Goal: Transaction & Acquisition: Purchase product/service

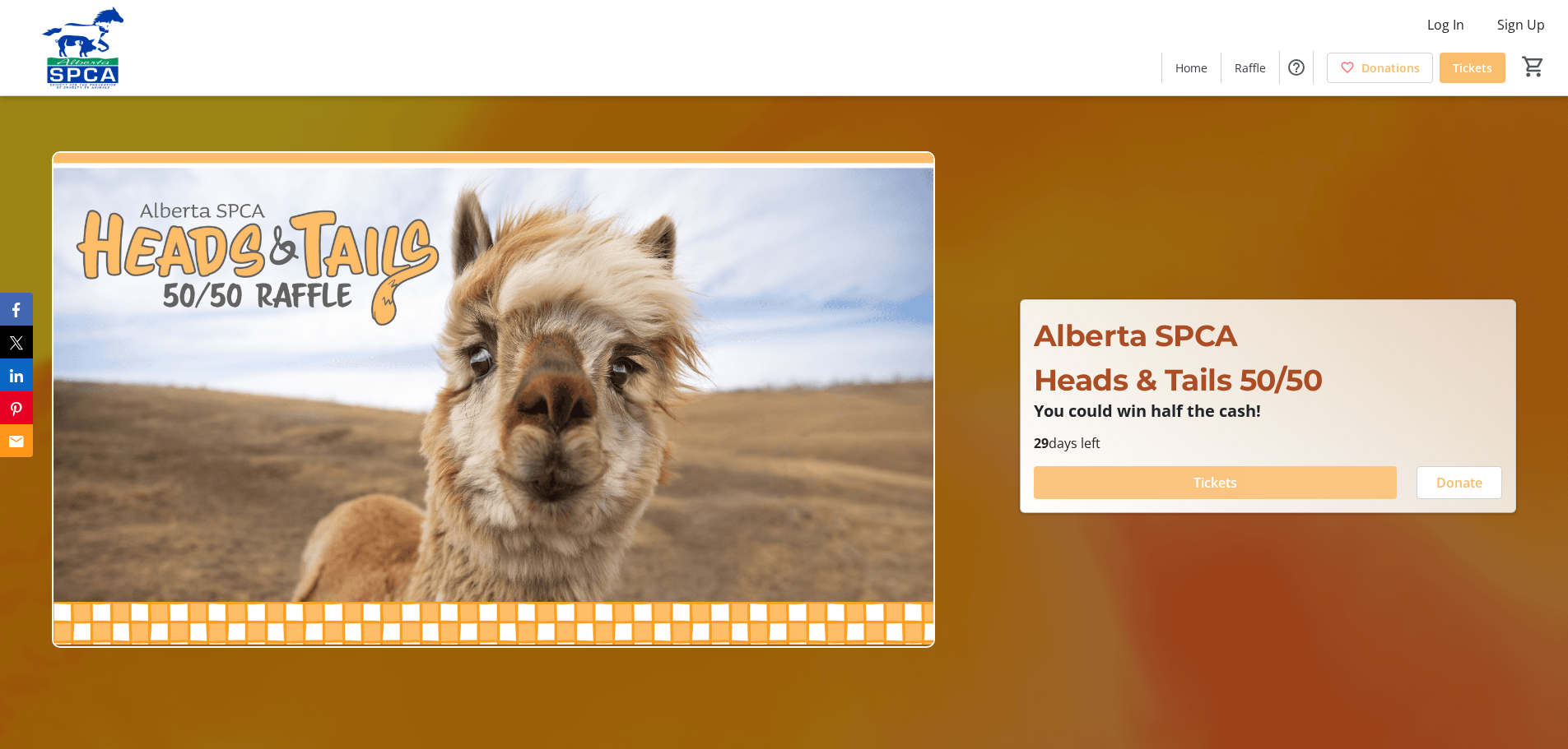
click at [1361, 473] on span at bounding box center [1215, 483] width 363 height 39
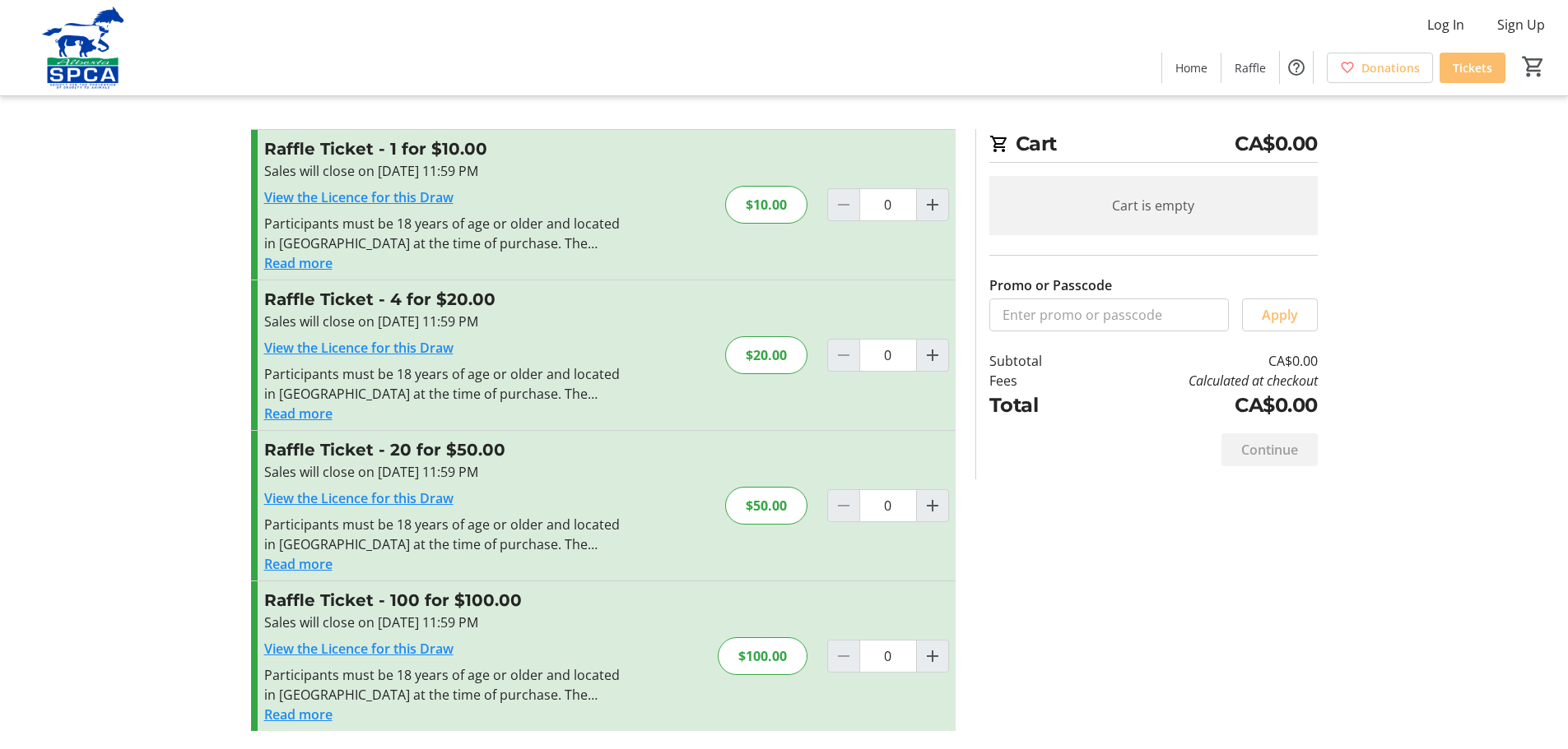
scroll to position [8, 0]
click at [932, 510] on mat-icon "Increment by one" at bounding box center [932, 503] width 20 height 20
type input "1"
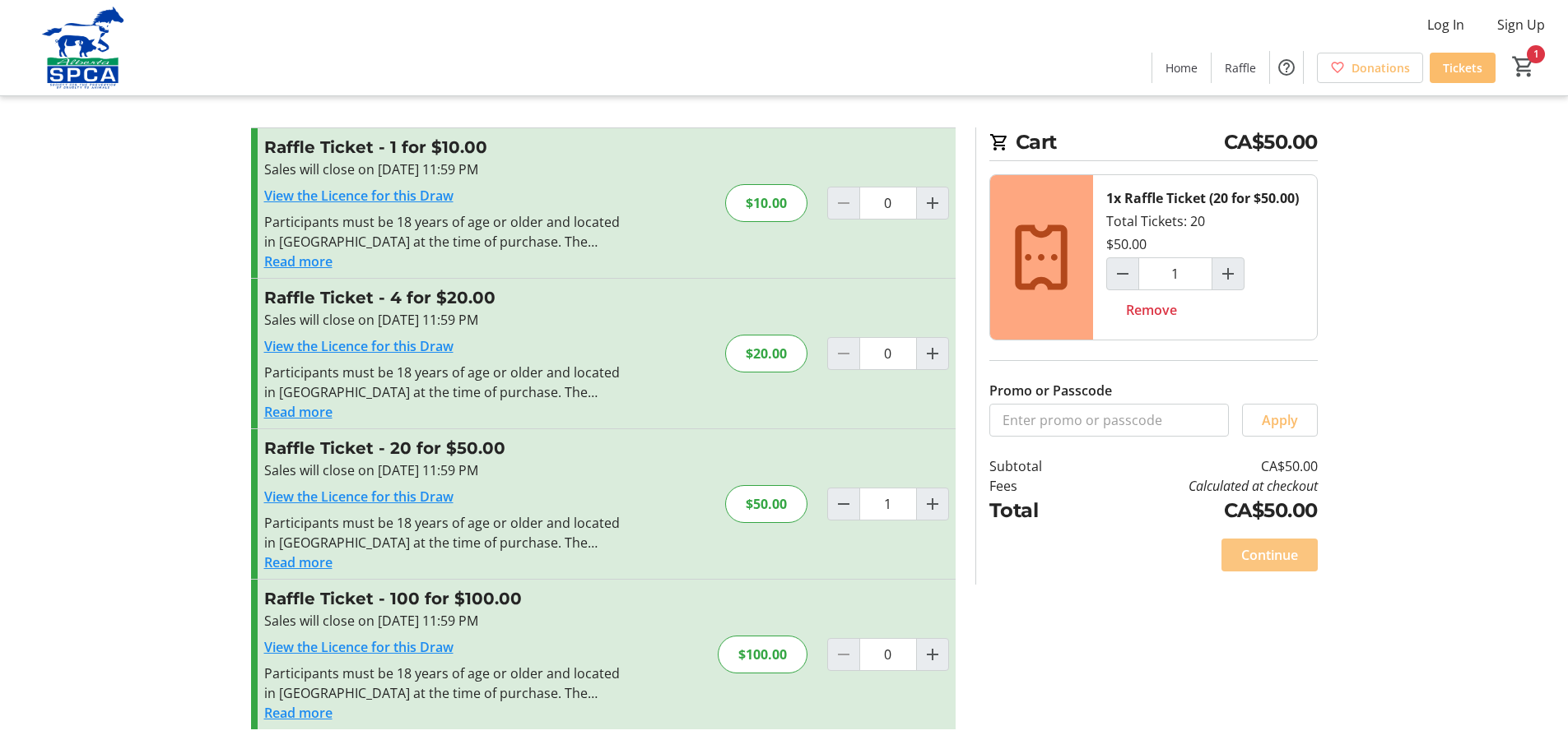
click at [1282, 564] on span "Continue" at bounding box center [1269, 555] width 57 height 20
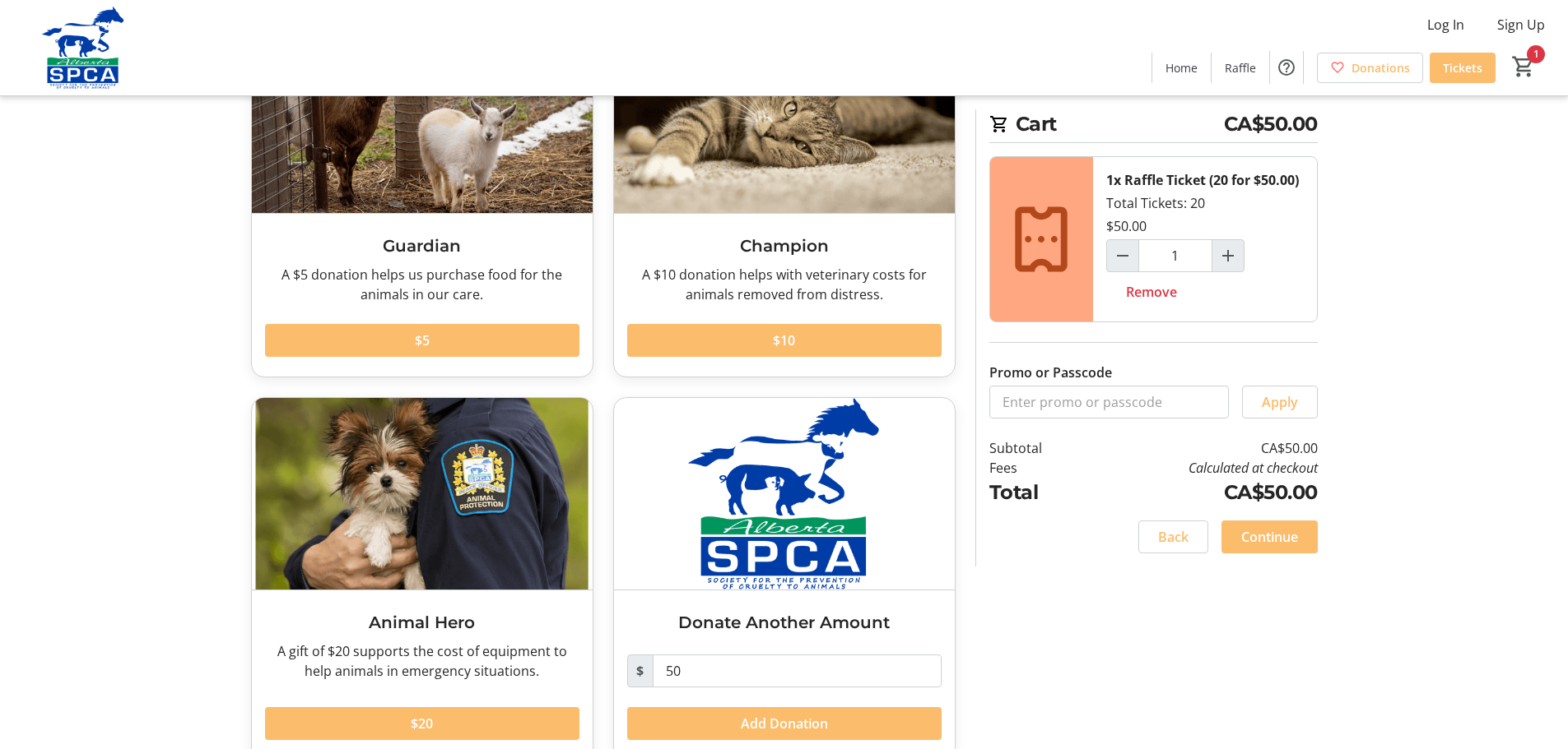
scroll to position [196, 0]
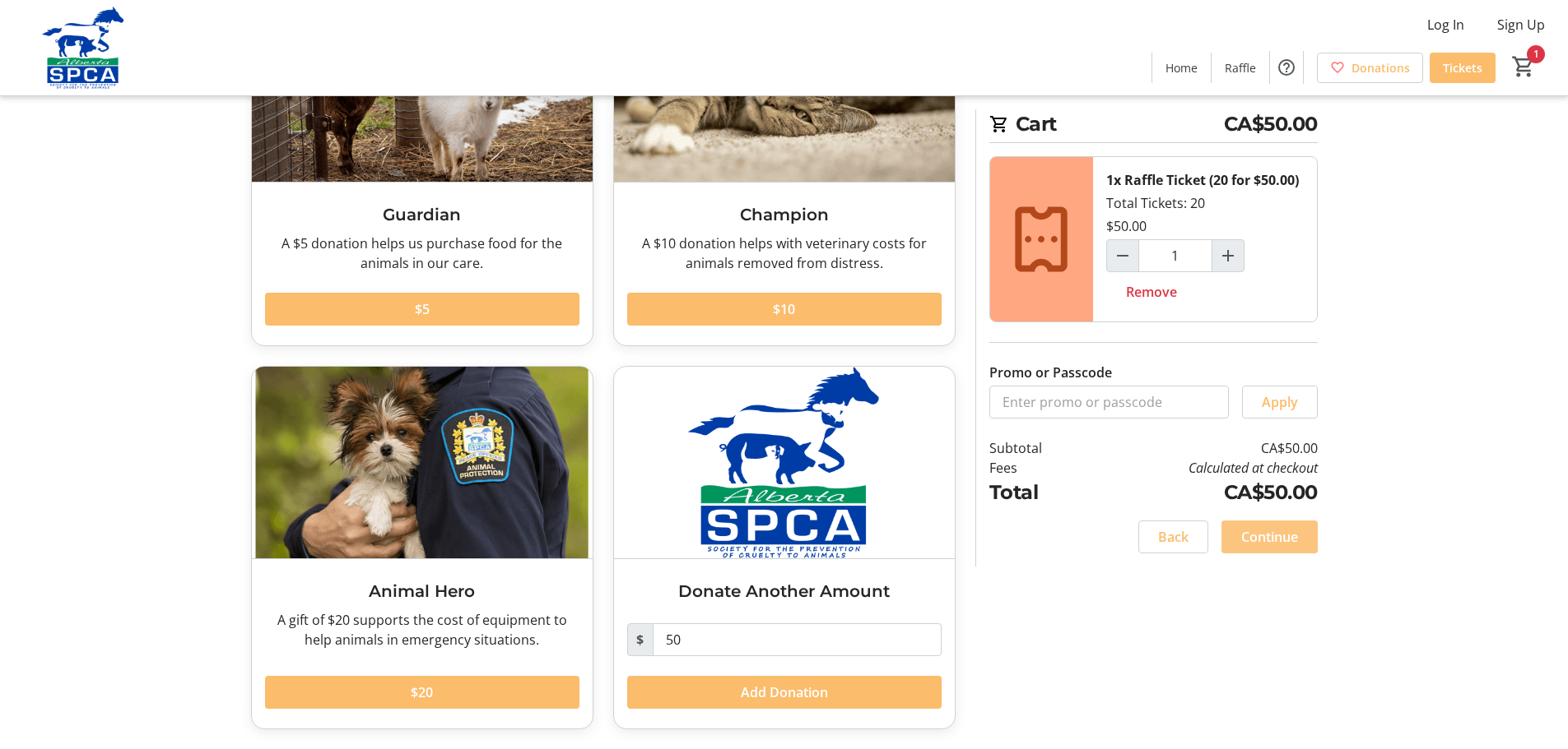
click at [1276, 544] on span "Continue" at bounding box center [1269, 537] width 57 height 20
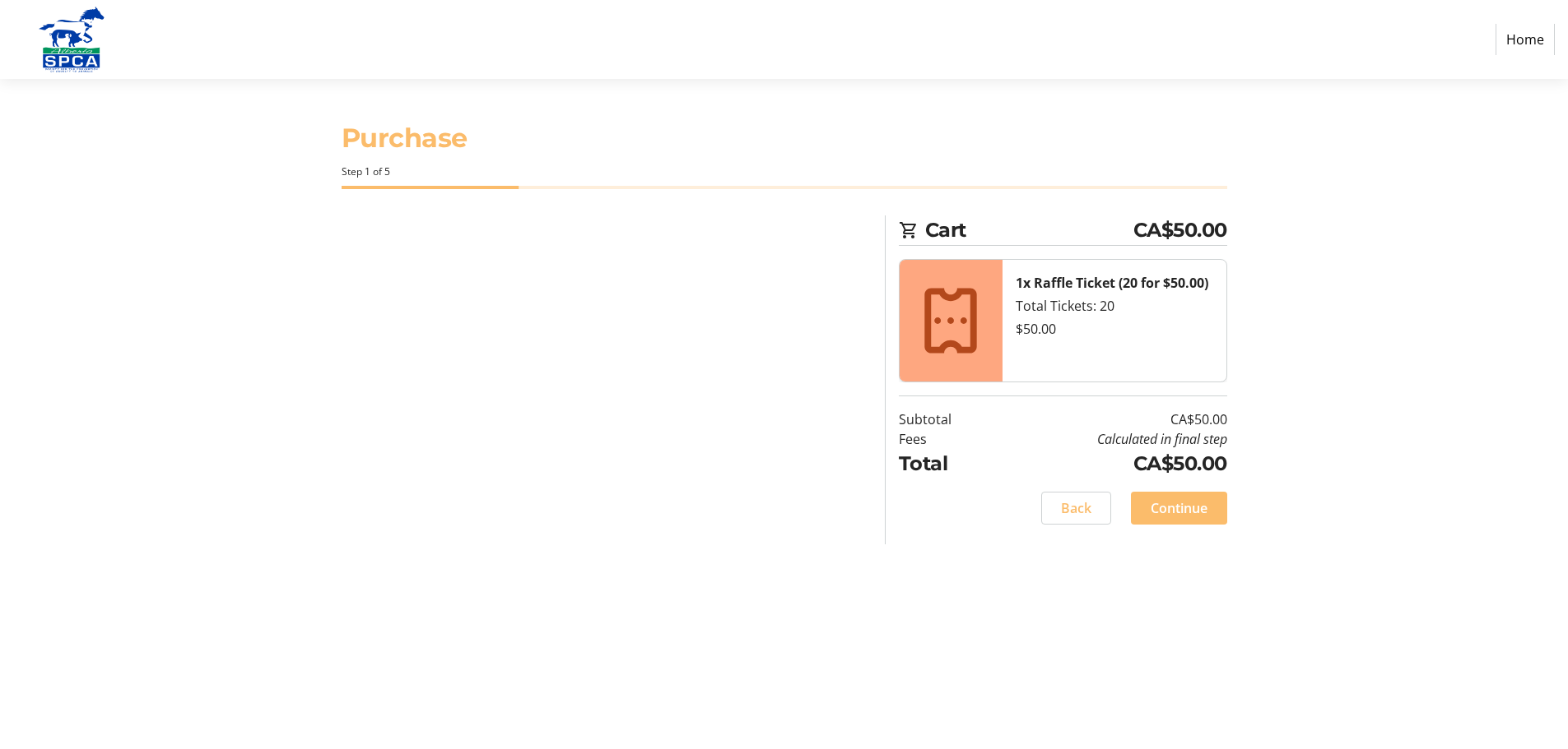
select select "CA"
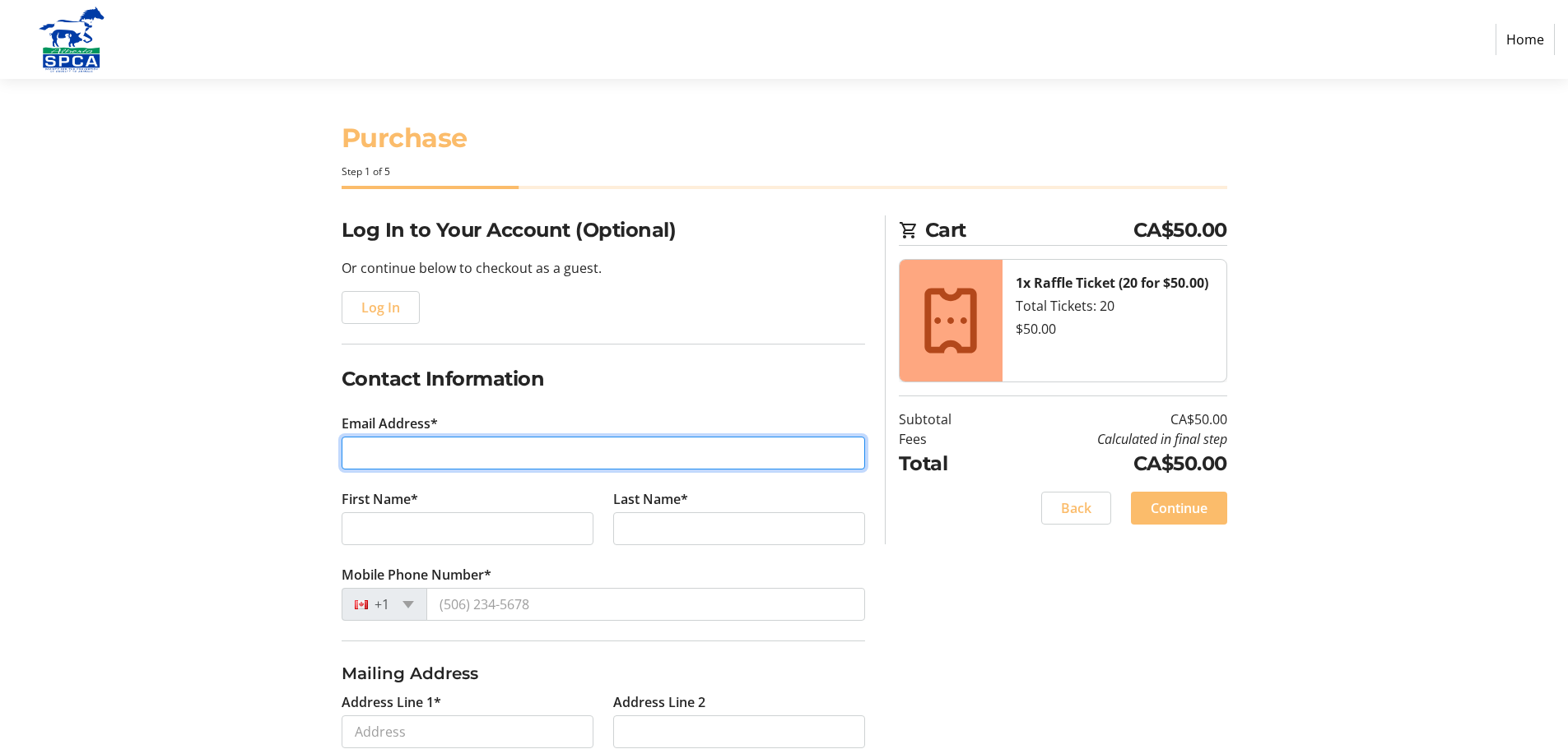
click at [436, 454] on input "Email Address*" at bounding box center [603, 453] width 523 height 33
type input "[EMAIL_ADDRESS][DOMAIN_NAME]"
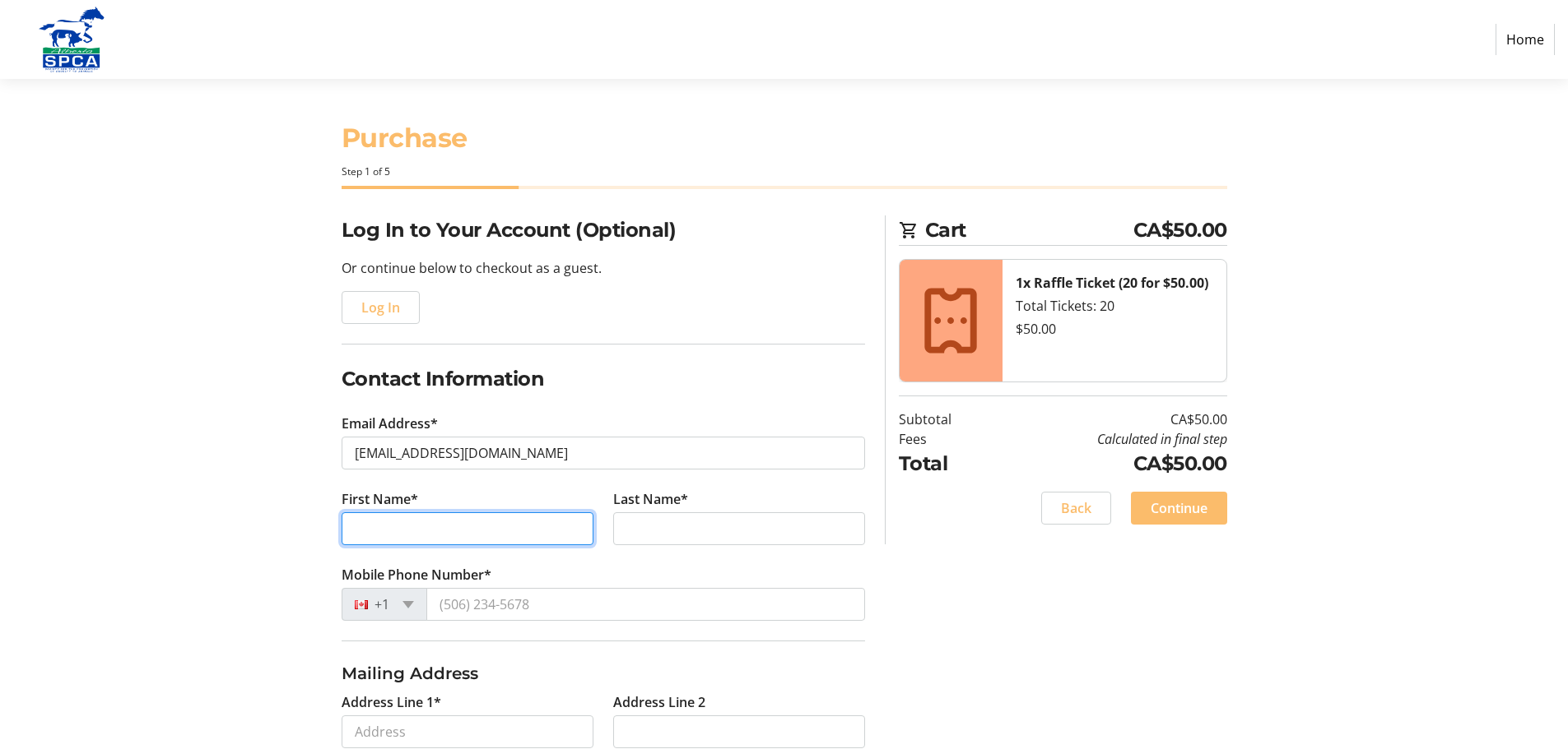
type input "[PERSON_NAME]"
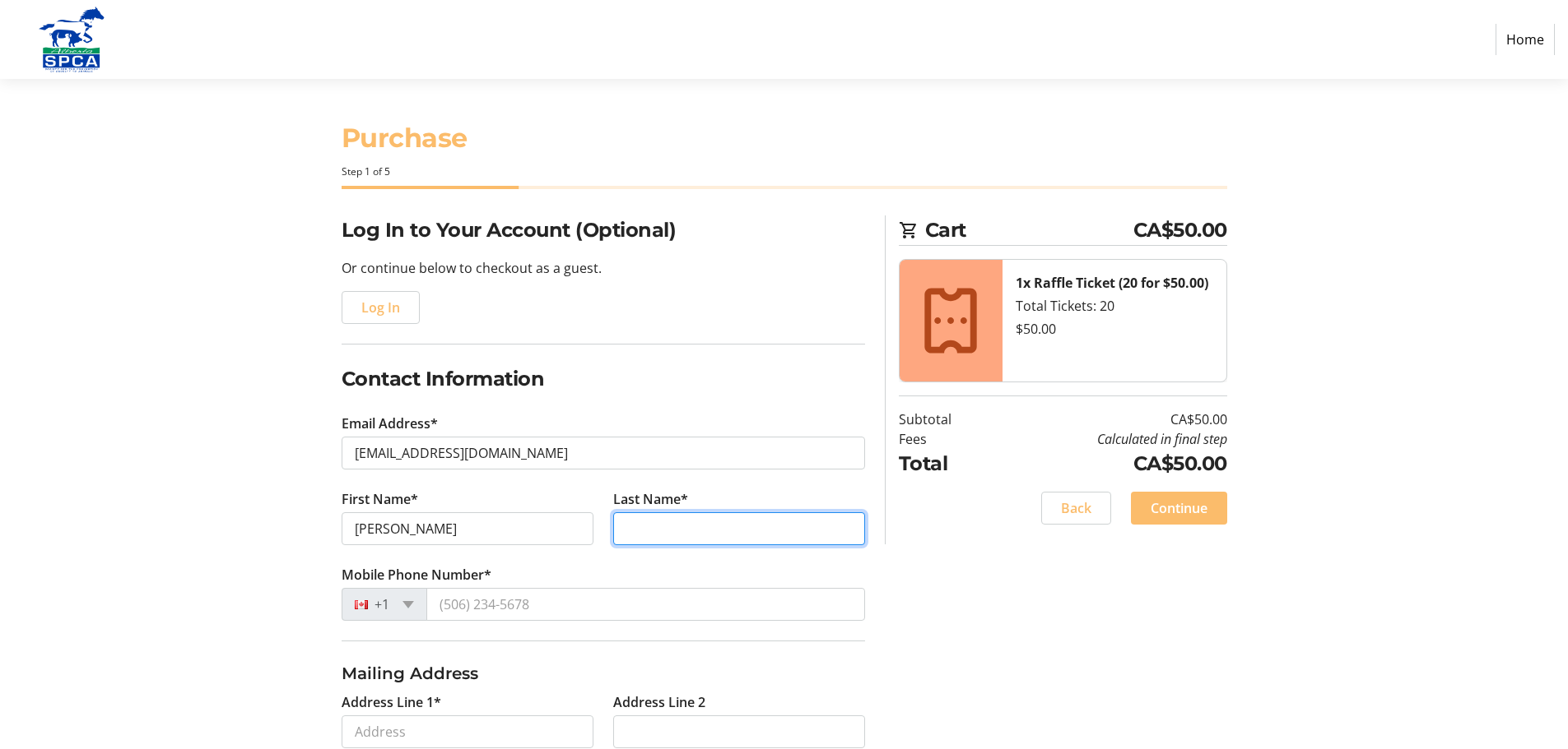
type input "[PERSON_NAME]"
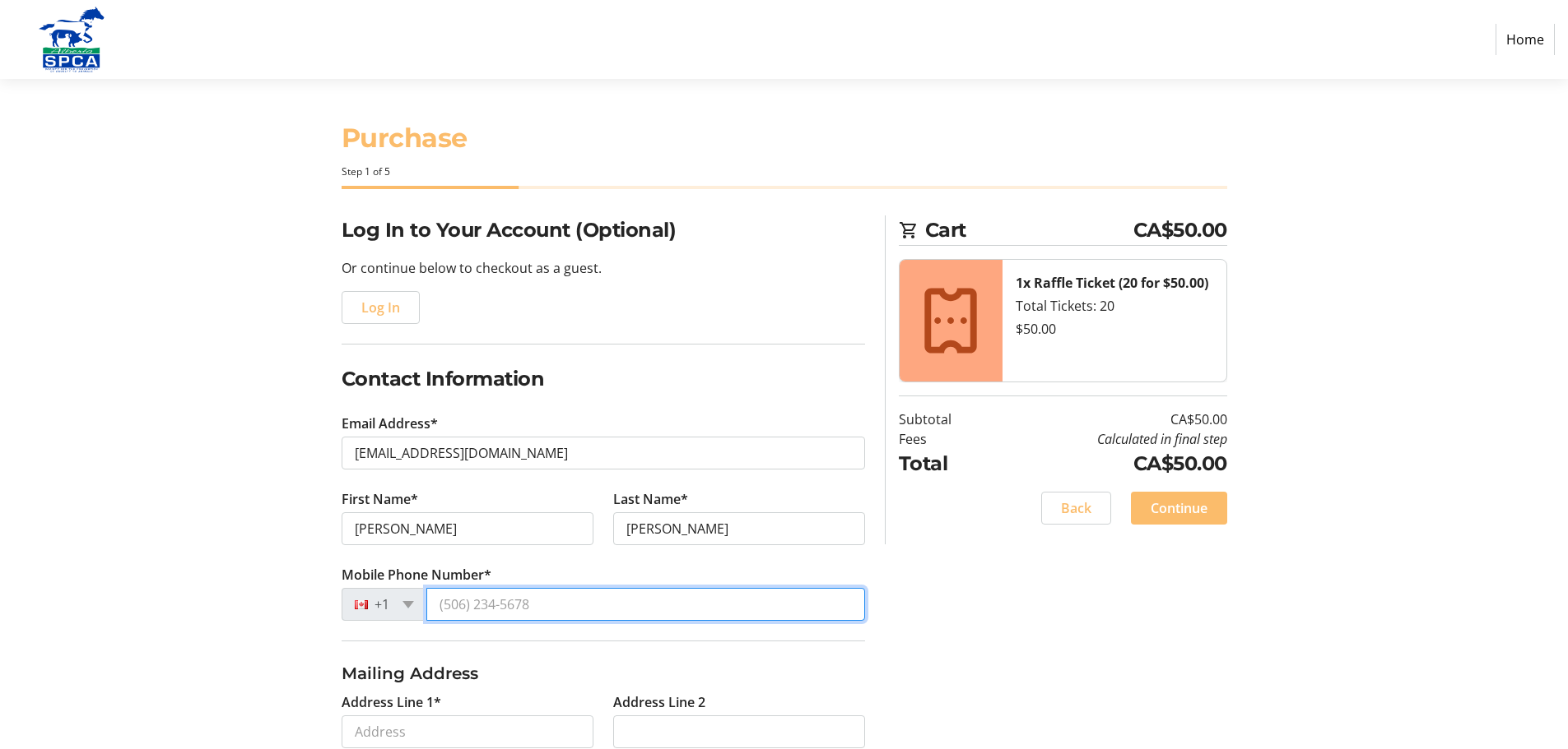
type input "[PHONE_NUMBER]"
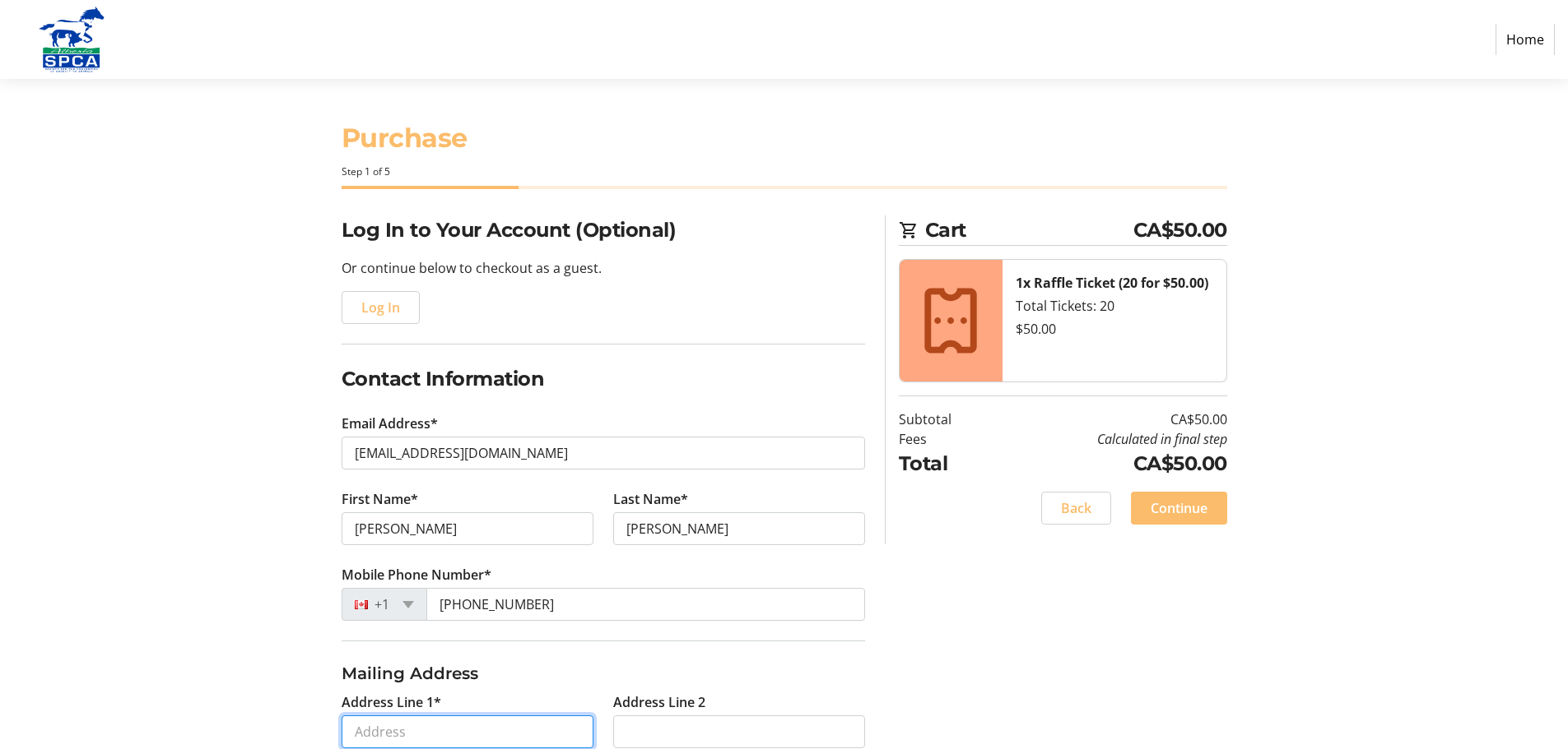
type input "PO Box 172"
type input "Penhold"
select select "AB"
type input "T0M 1R0"
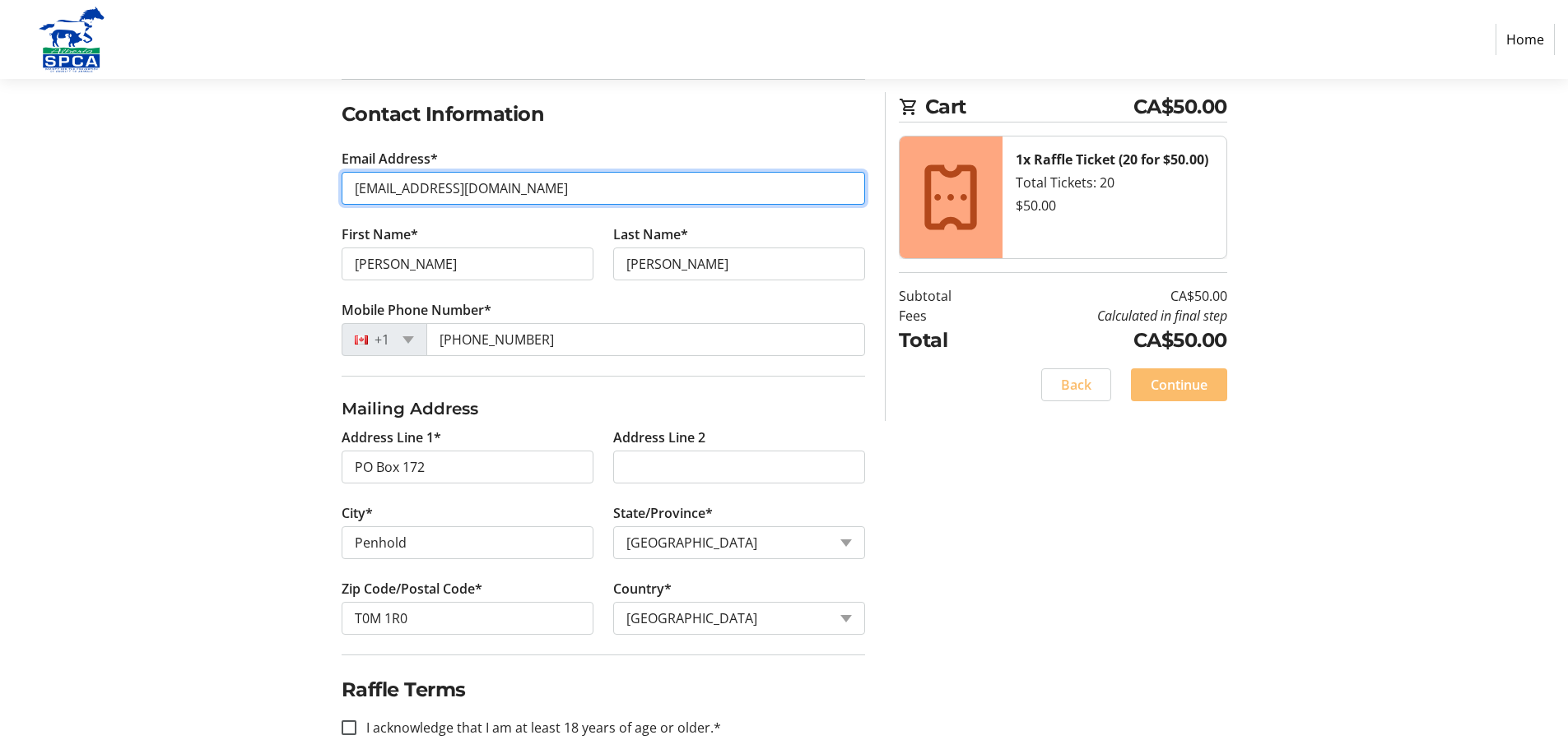
scroll to position [293, 0]
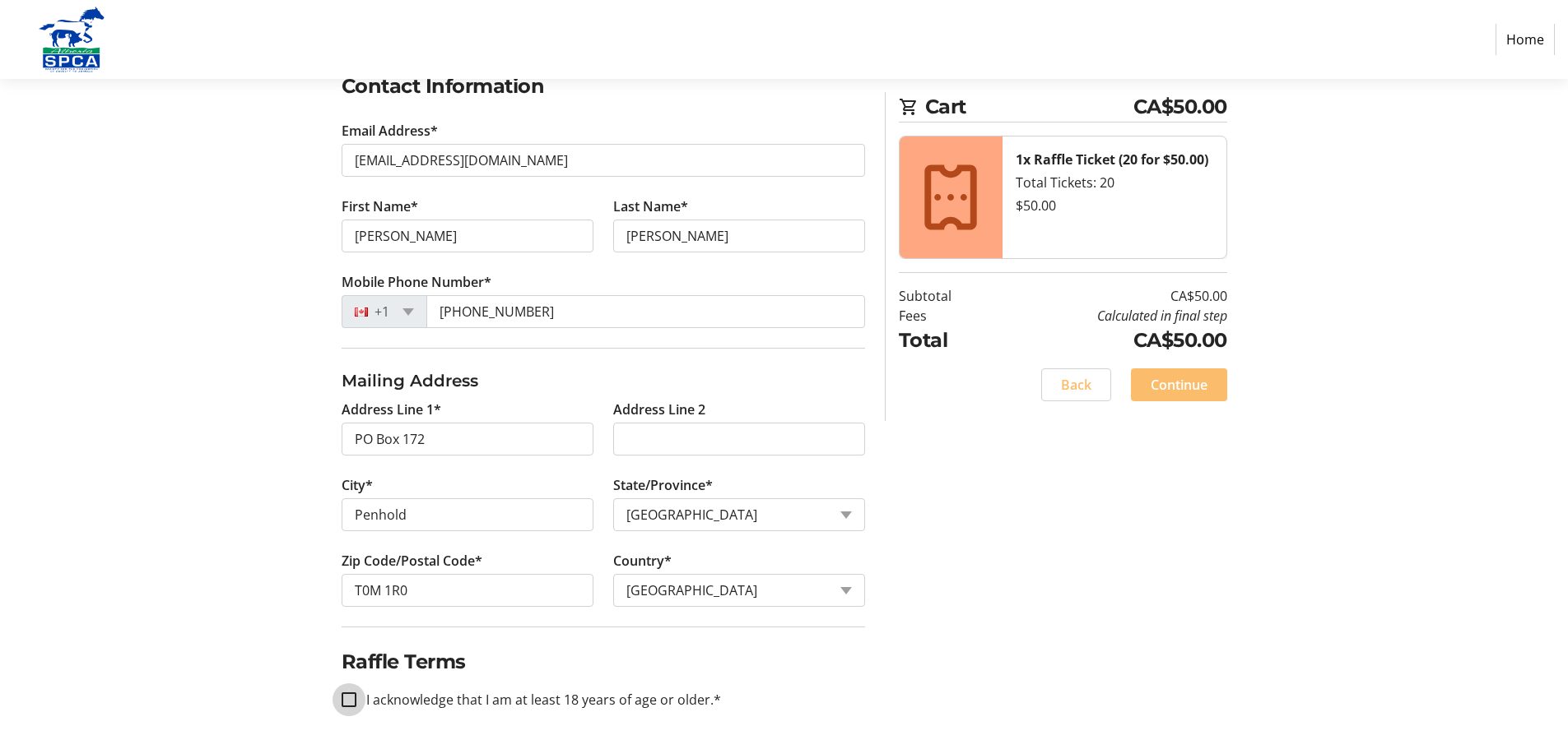
drag, startPoint x: 341, startPoint y: 700, endPoint x: 453, endPoint y: 693, distance: 112.2
click at [344, 700] on input "I acknowledge that I am at least 18 years of age or older.*" at bounding box center [349, 700] width 15 height 15
checkbox input "true"
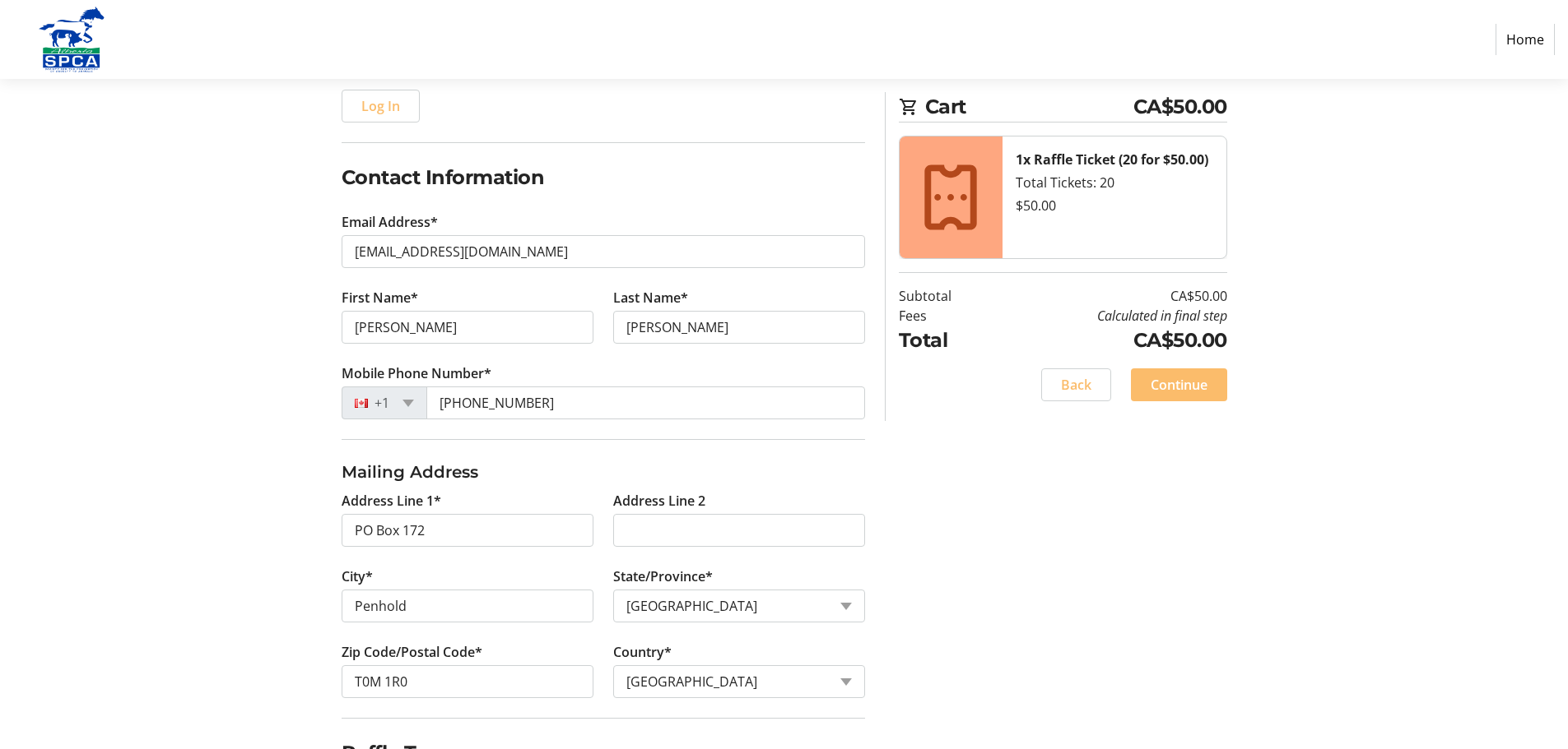
scroll to position [46, 0]
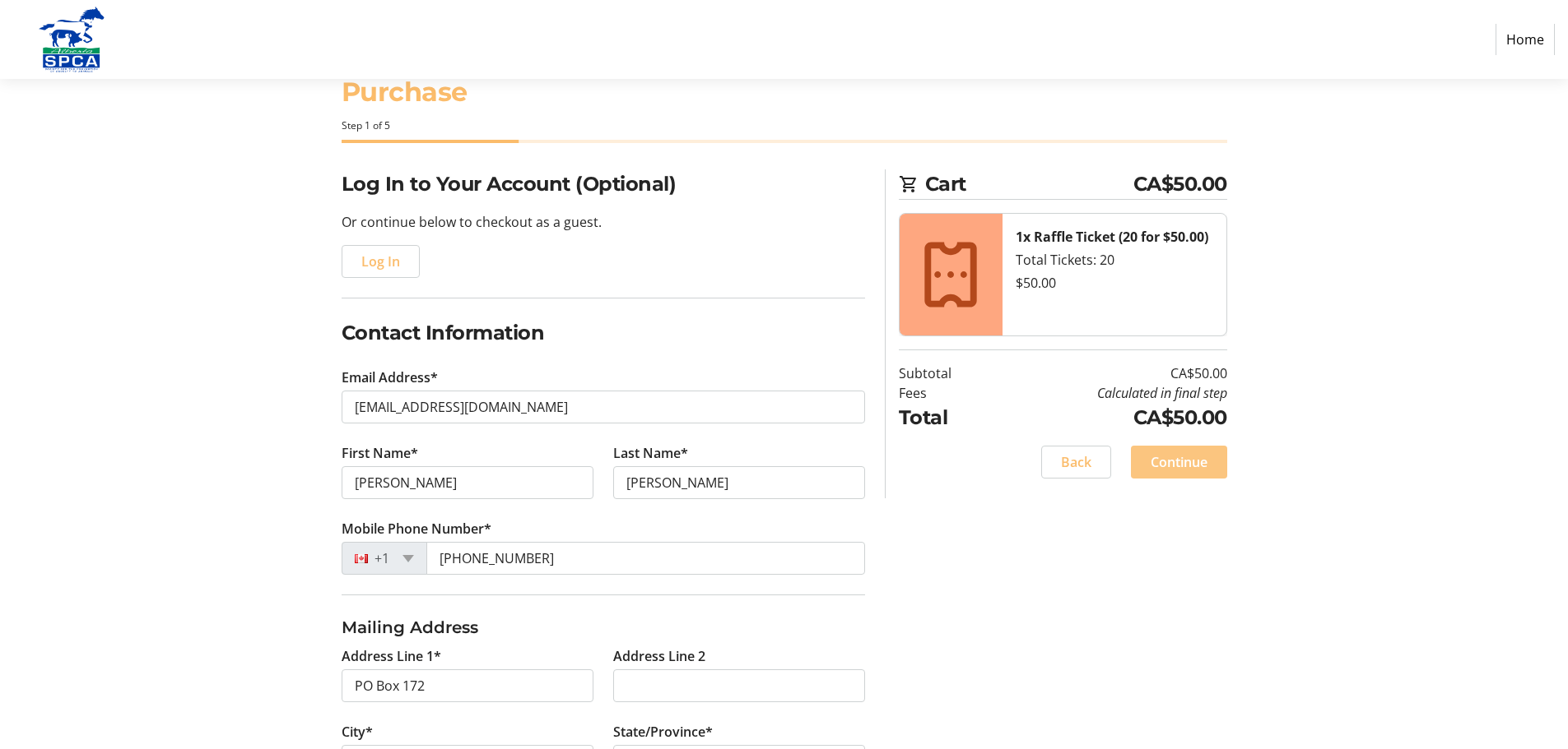
click at [1191, 474] on span at bounding box center [1178, 462] width 96 height 39
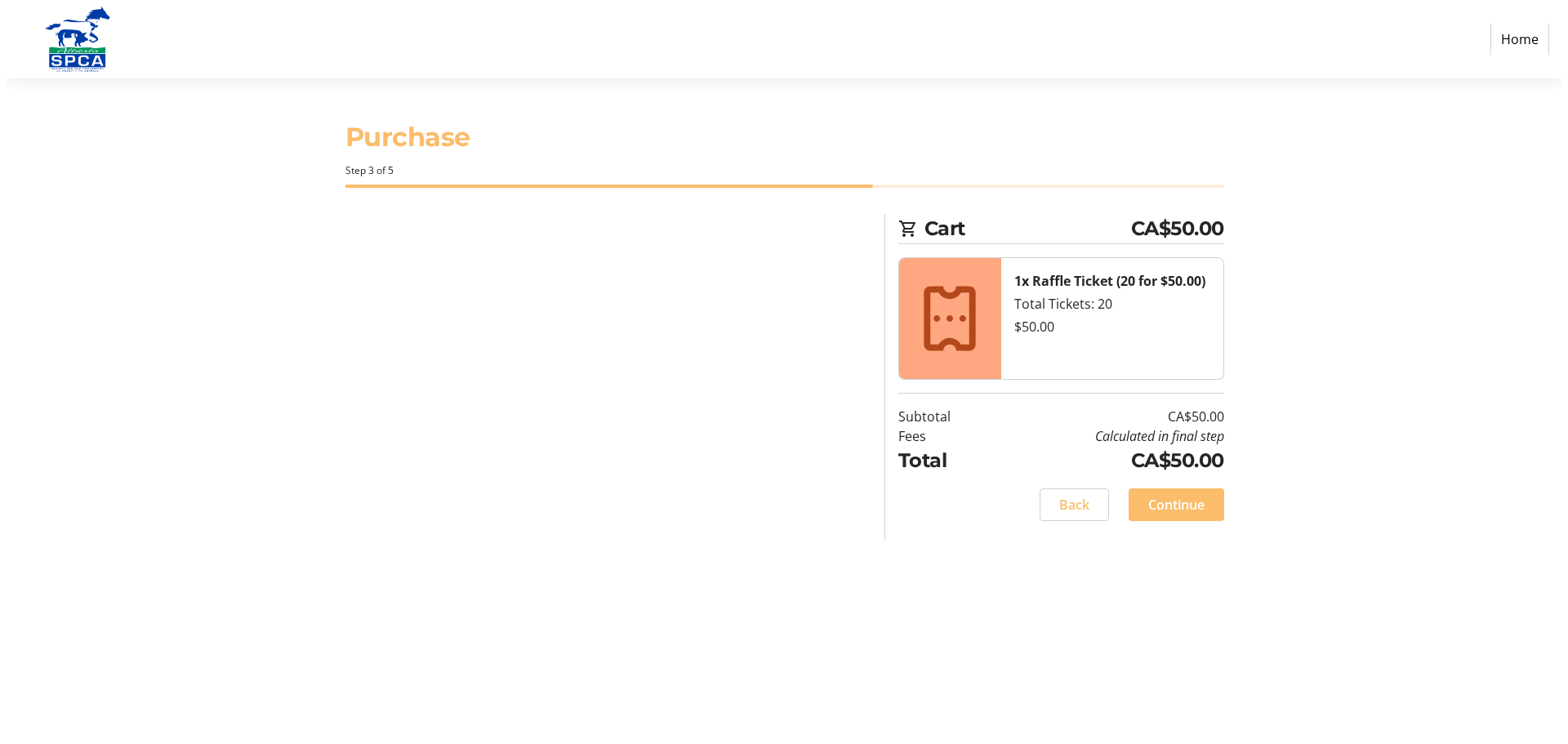
scroll to position [0, 0]
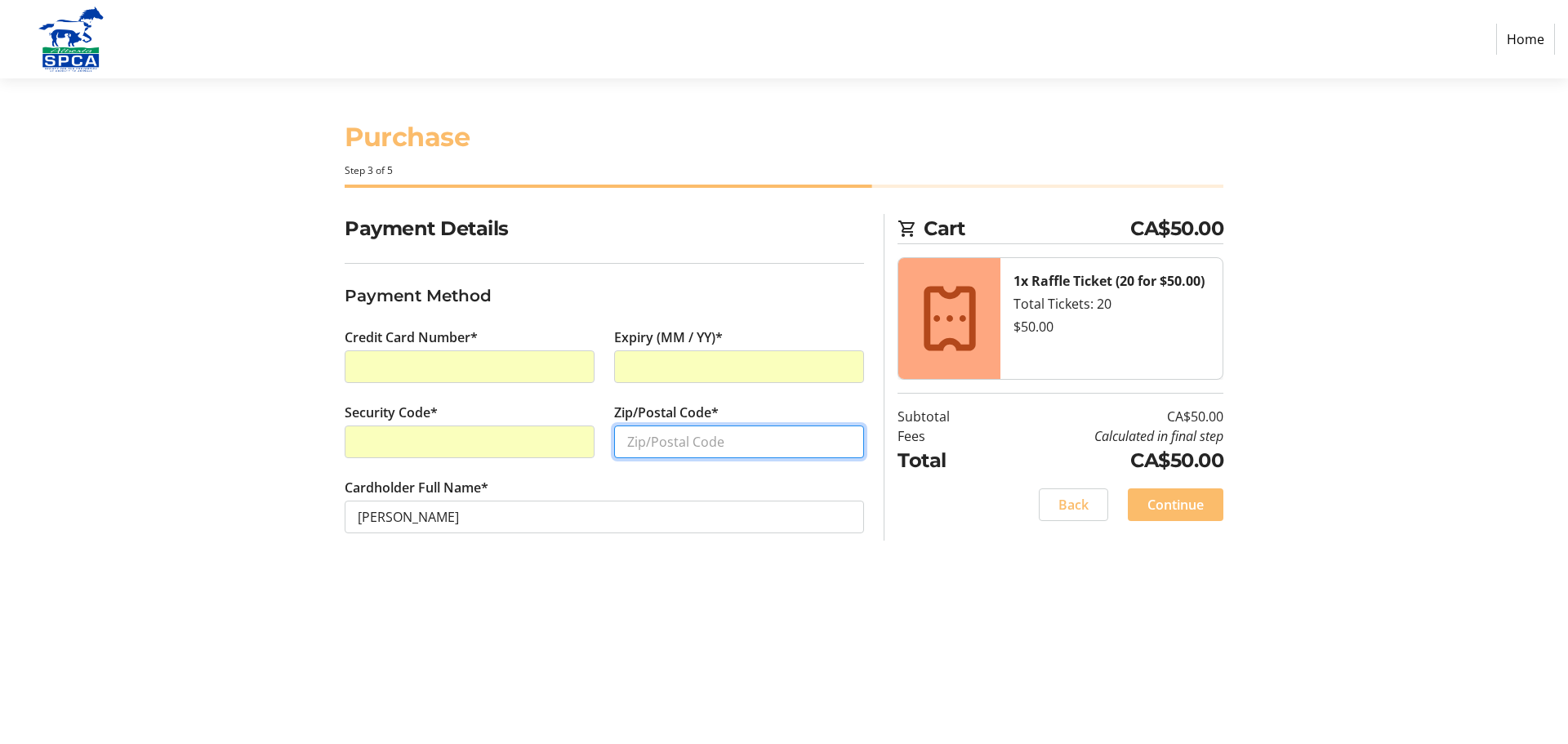
click at [688, 445] on input "Zip/Postal Code*" at bounding box center [738, 442] width 249 height 32
type input "t"
type input "T0M 1R0"
click at [1169, 503] on span "Continue" at bounding box center [1175, 505] width 57 height 19
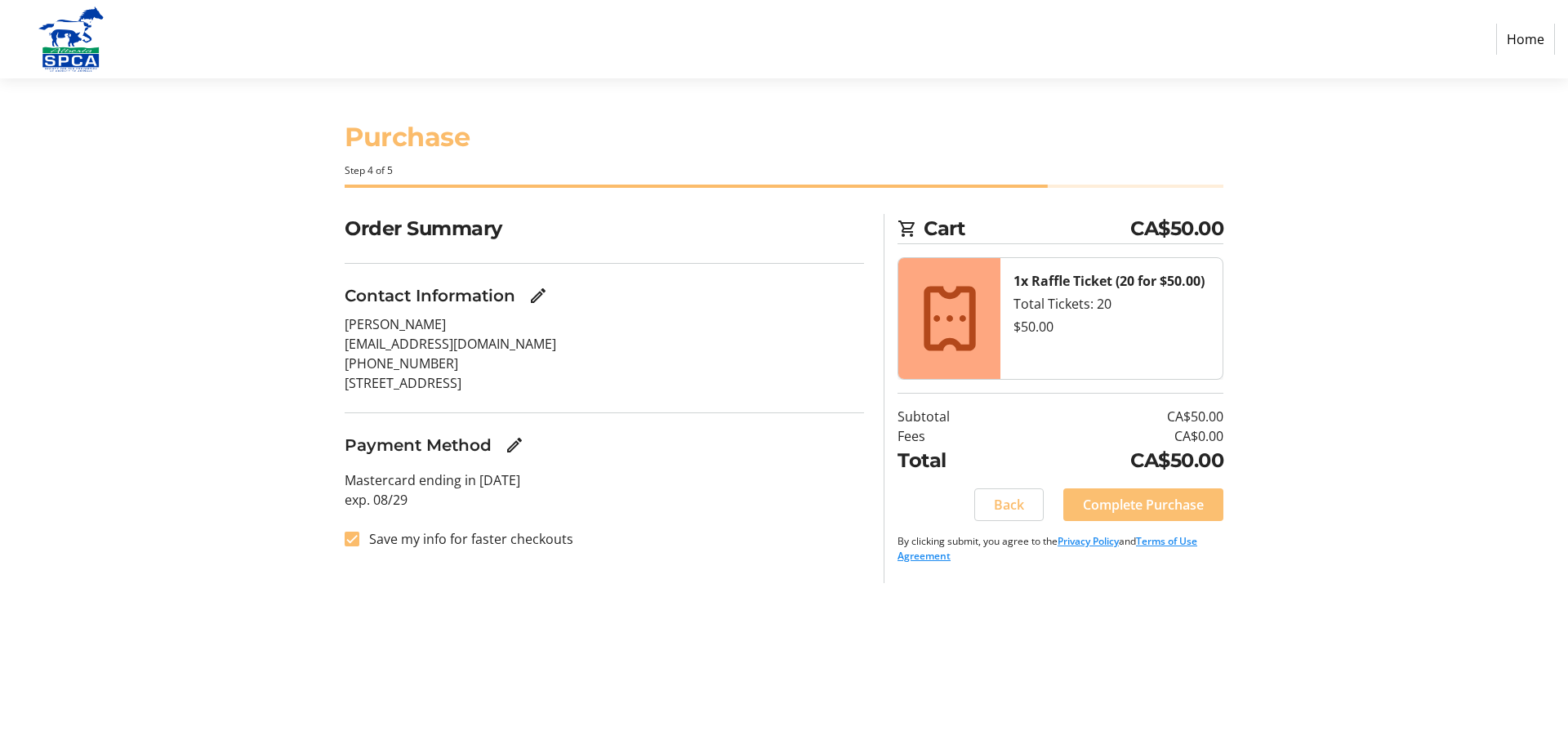
click at [1153, 514] on button "Complete Purchase" at bounding box center [1143, 505] width 160 height 32
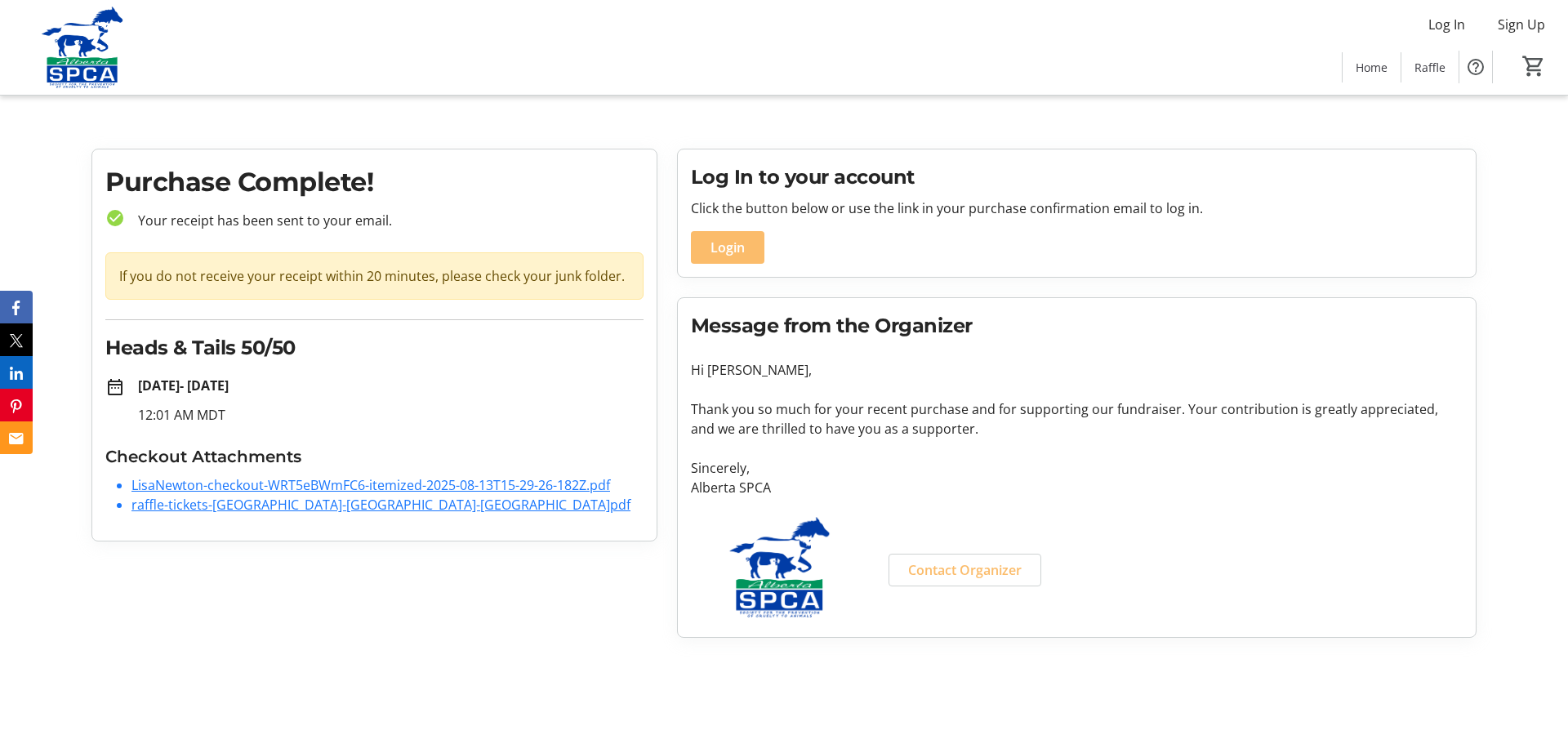
click at [438, 485] on link "LisaNewton-checkout-WRT5eBWmFC6-itemized-2025-08-13T15-29-26-182Z.pdf" at bounding box center [371, 484] width 478 height 18
click at [252, 507] on link "raffle-tickets-[GEOGRAPHIC_DATA]-[GEOGRAPHIC_DATA]-[GEOGRAPHIC_DATA]pdf" at bounding box center [381, 505] width 499 height 18
